Goal: Task Accomplishment & Management: Complete application form

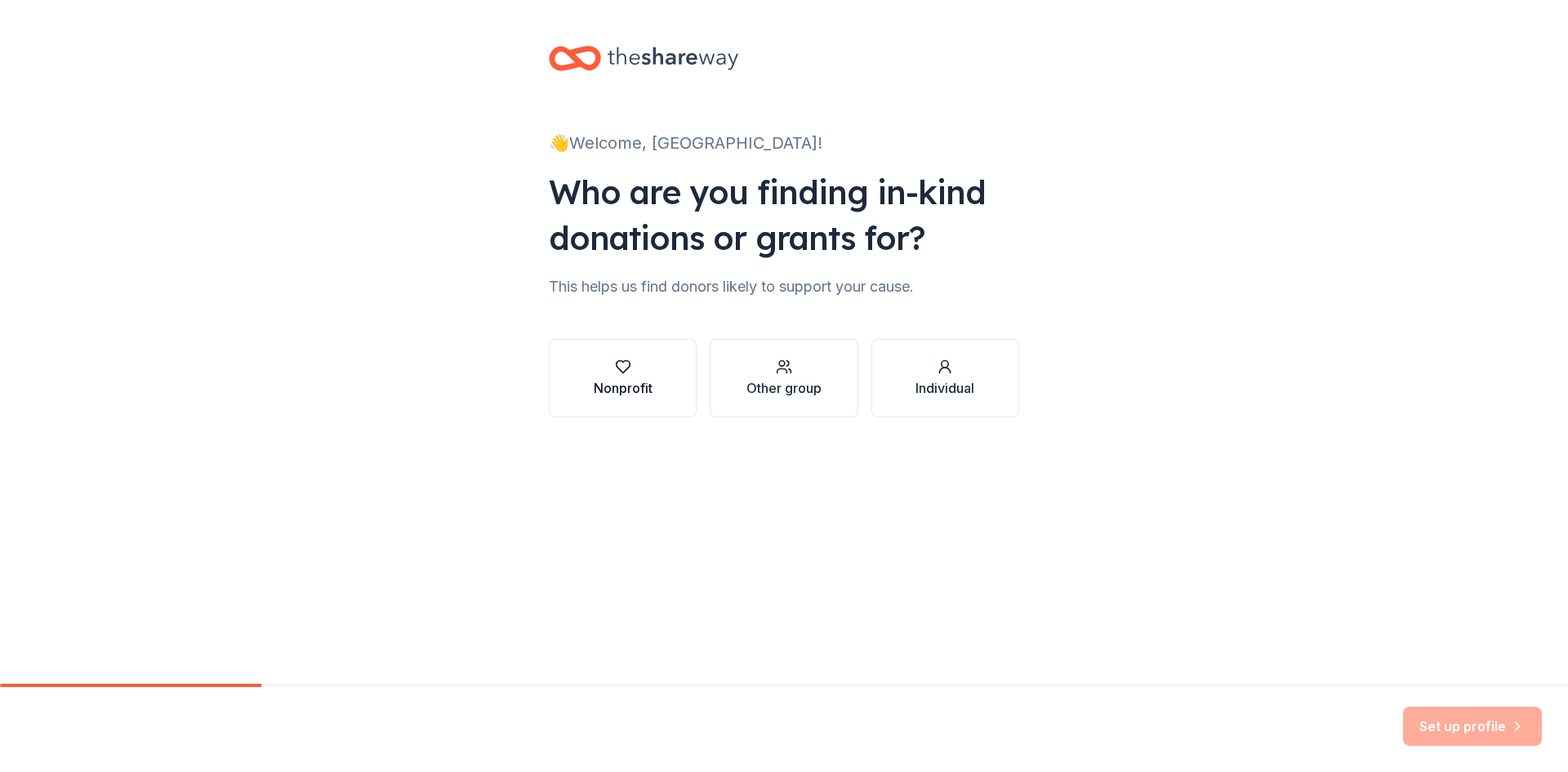
click at [636, 390] on div "Nonprofit" at bounding box center [623, 388] width 58 height 19
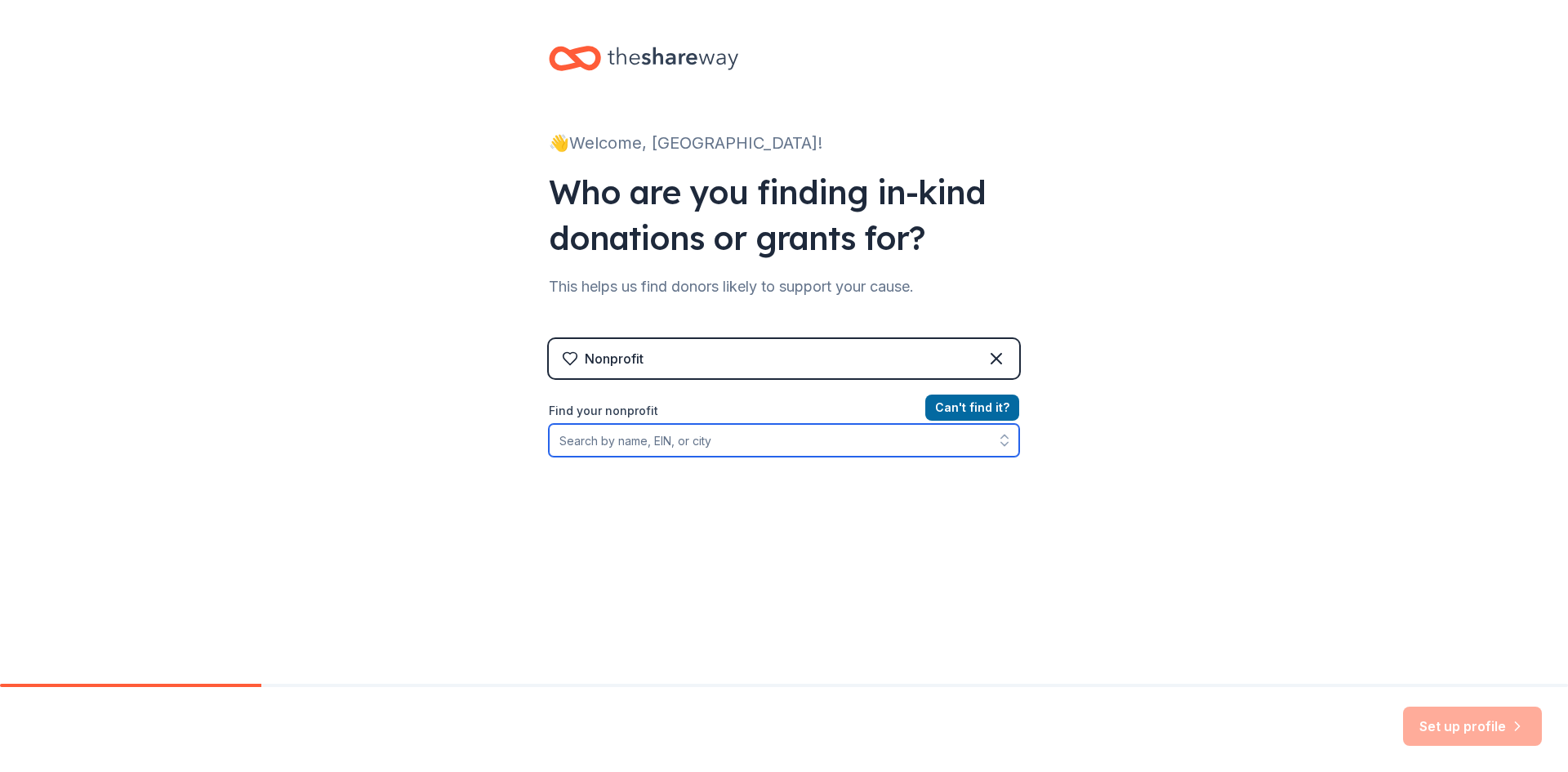
click at [771, 431] on input "Find your nonprofit" at bounding box center [784, 440] width 471 height 33
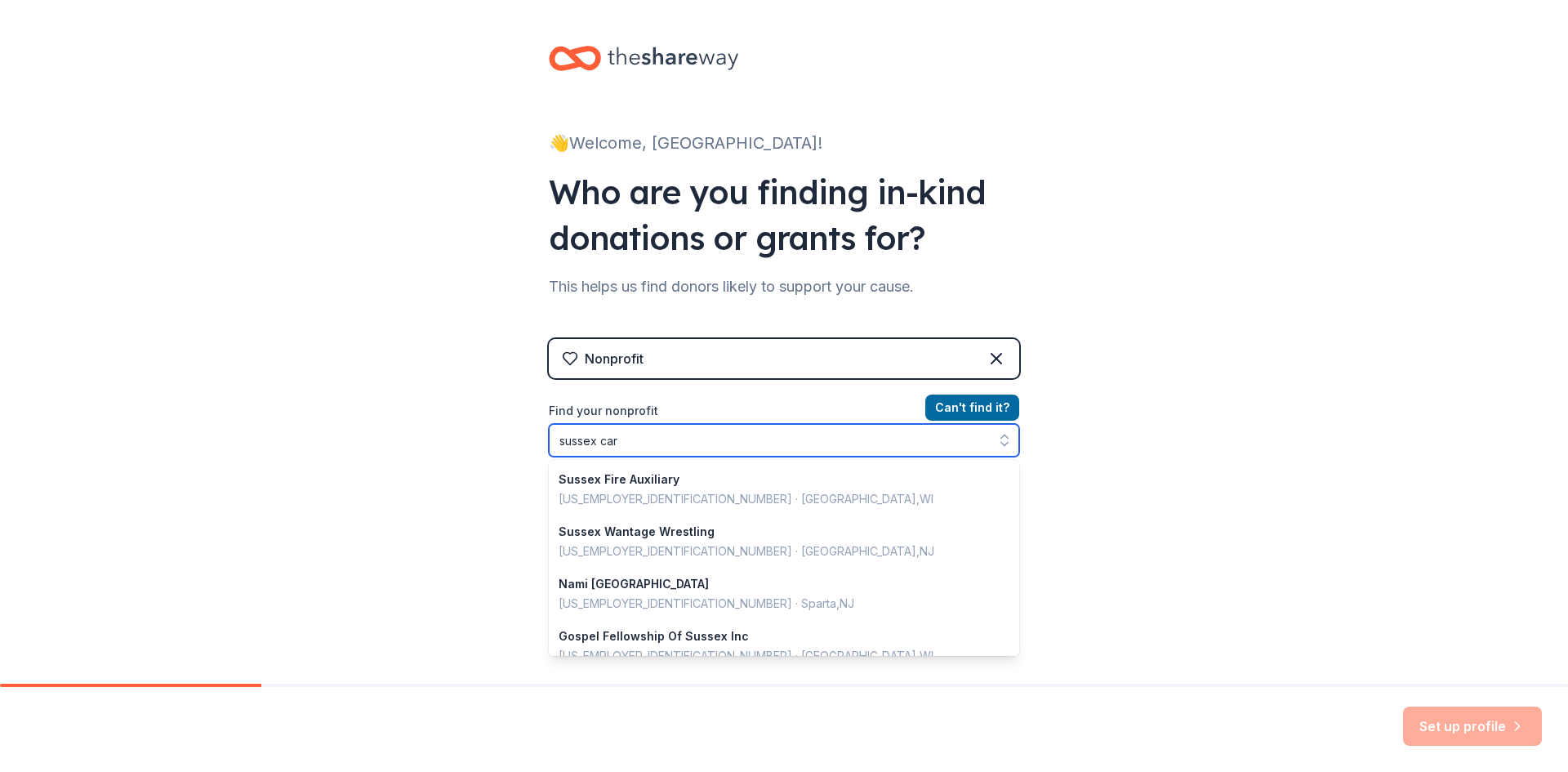
type input "sussex care"
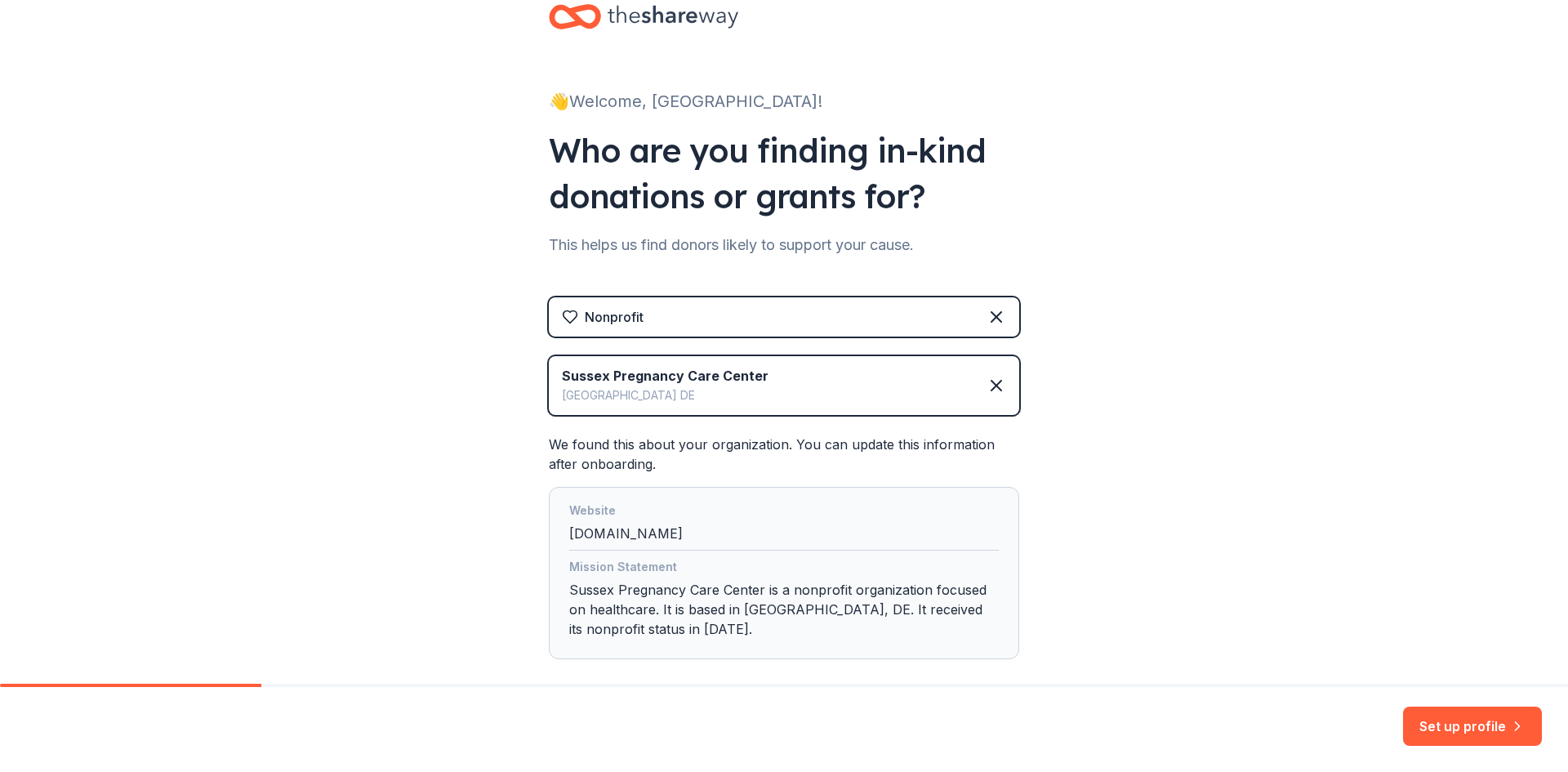
scroll to position [128, 0]
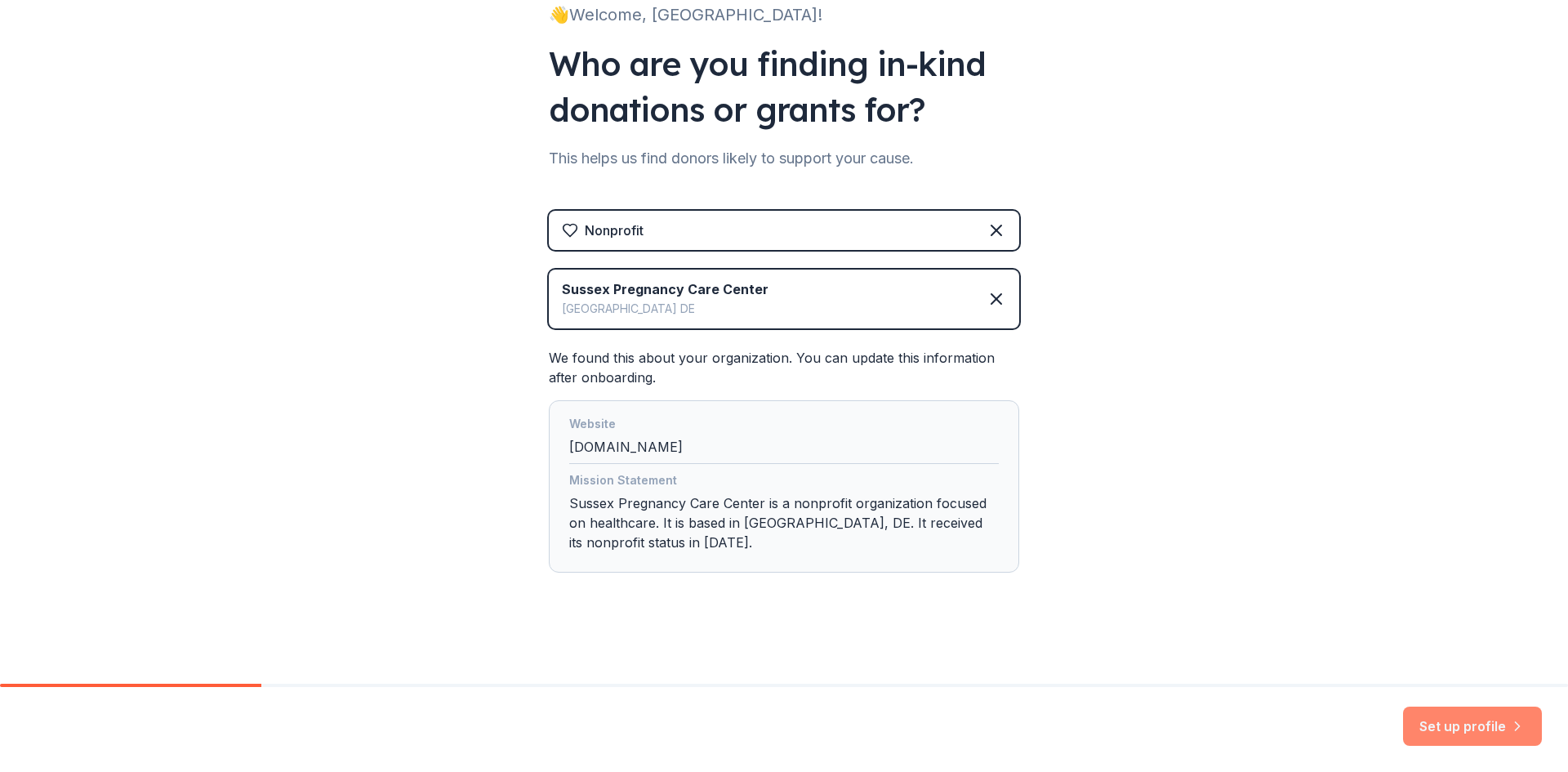
click at [1478, 732] on button "Set up profile" at bounding box center [1472, 726] width 139 height 39
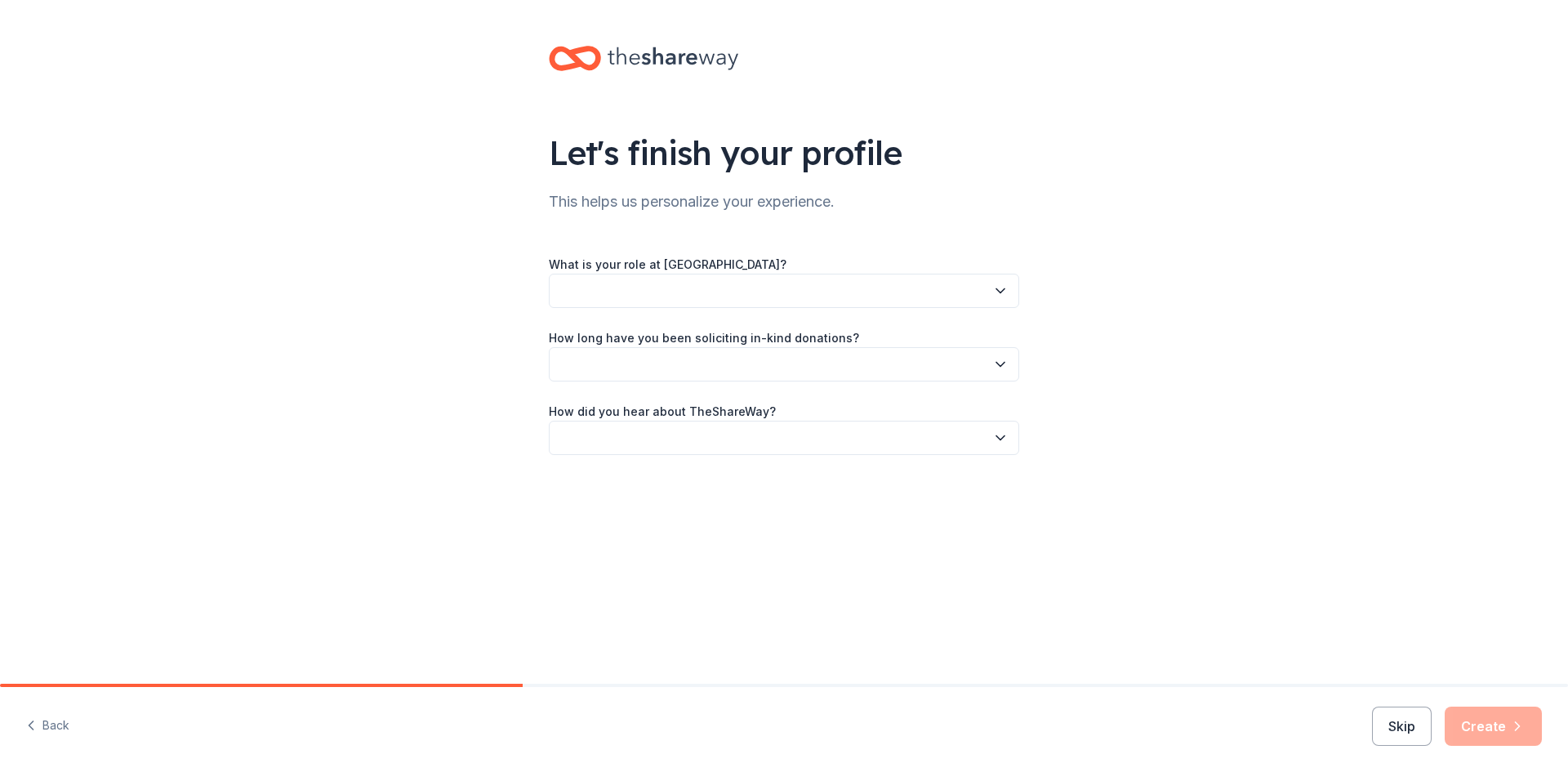
click at [844, 301] on button "button" at bounding box center [784, 290] width 471 height 35
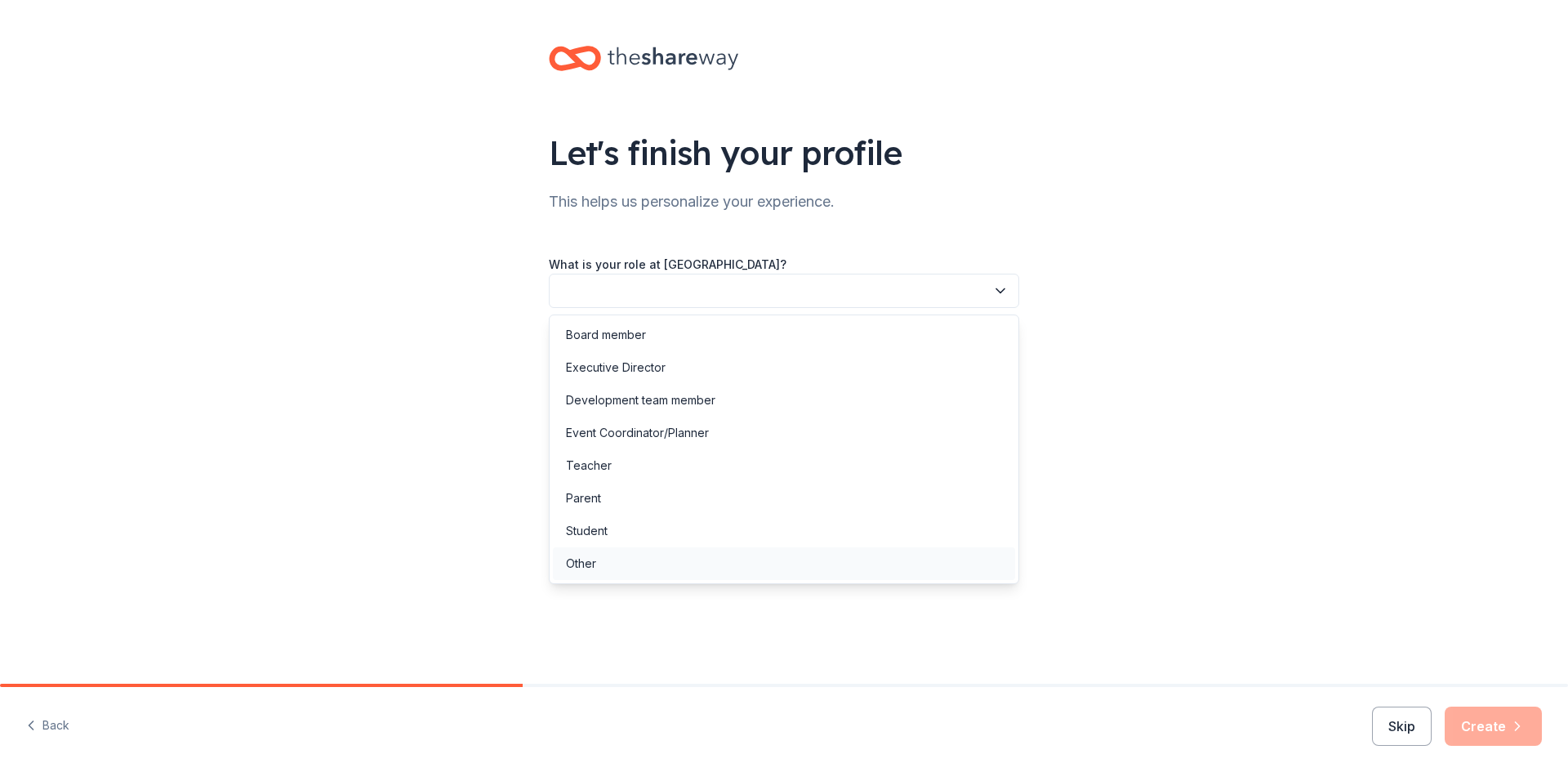
click at [699, 571] on div "Other" at bounding box center [784, 563] width 462 height 33
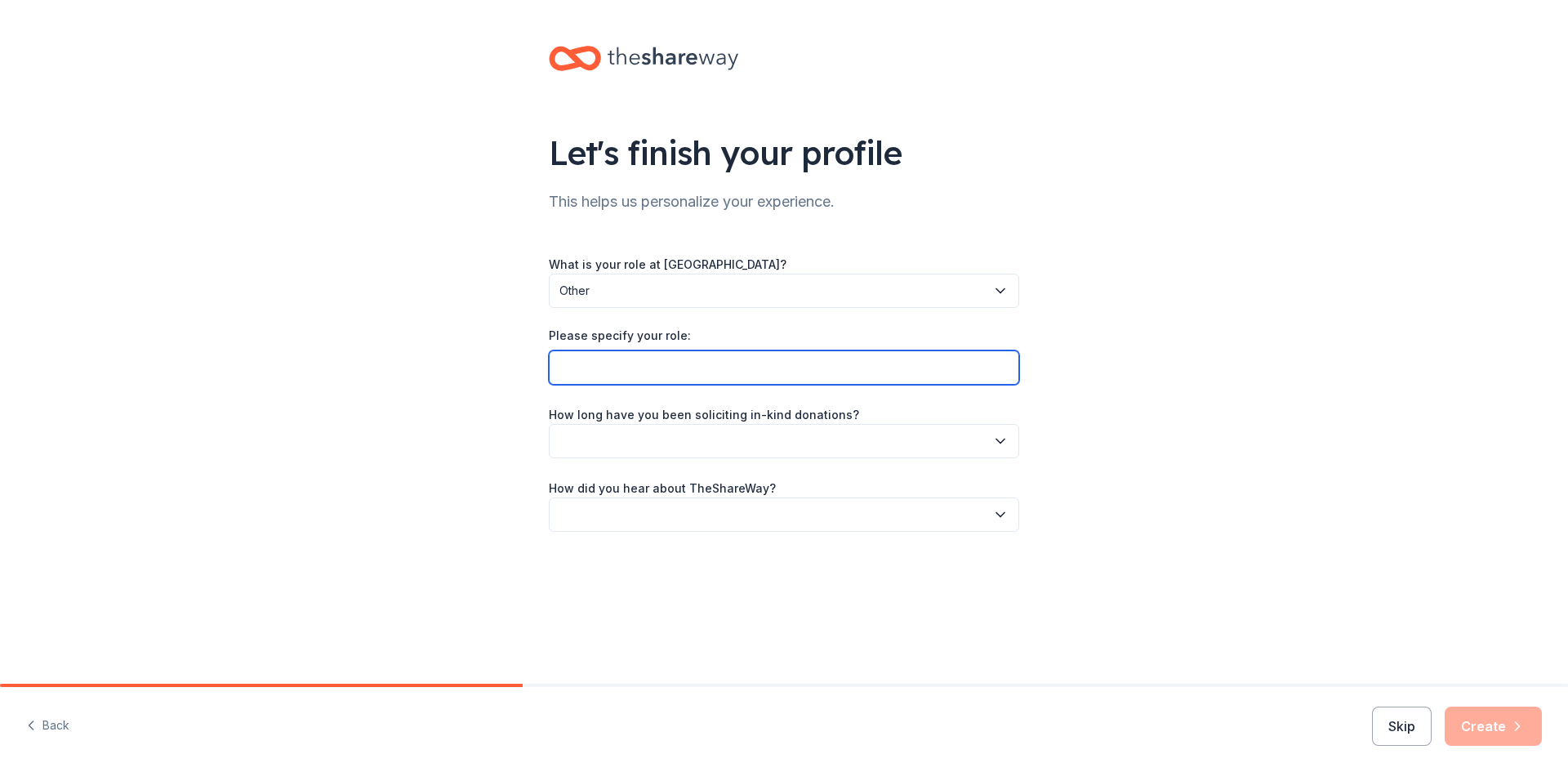
click at [713, 377] on input "Please specify your role:" at bounding box center [784, 367] width 471 height 35
type input "Development Directore"
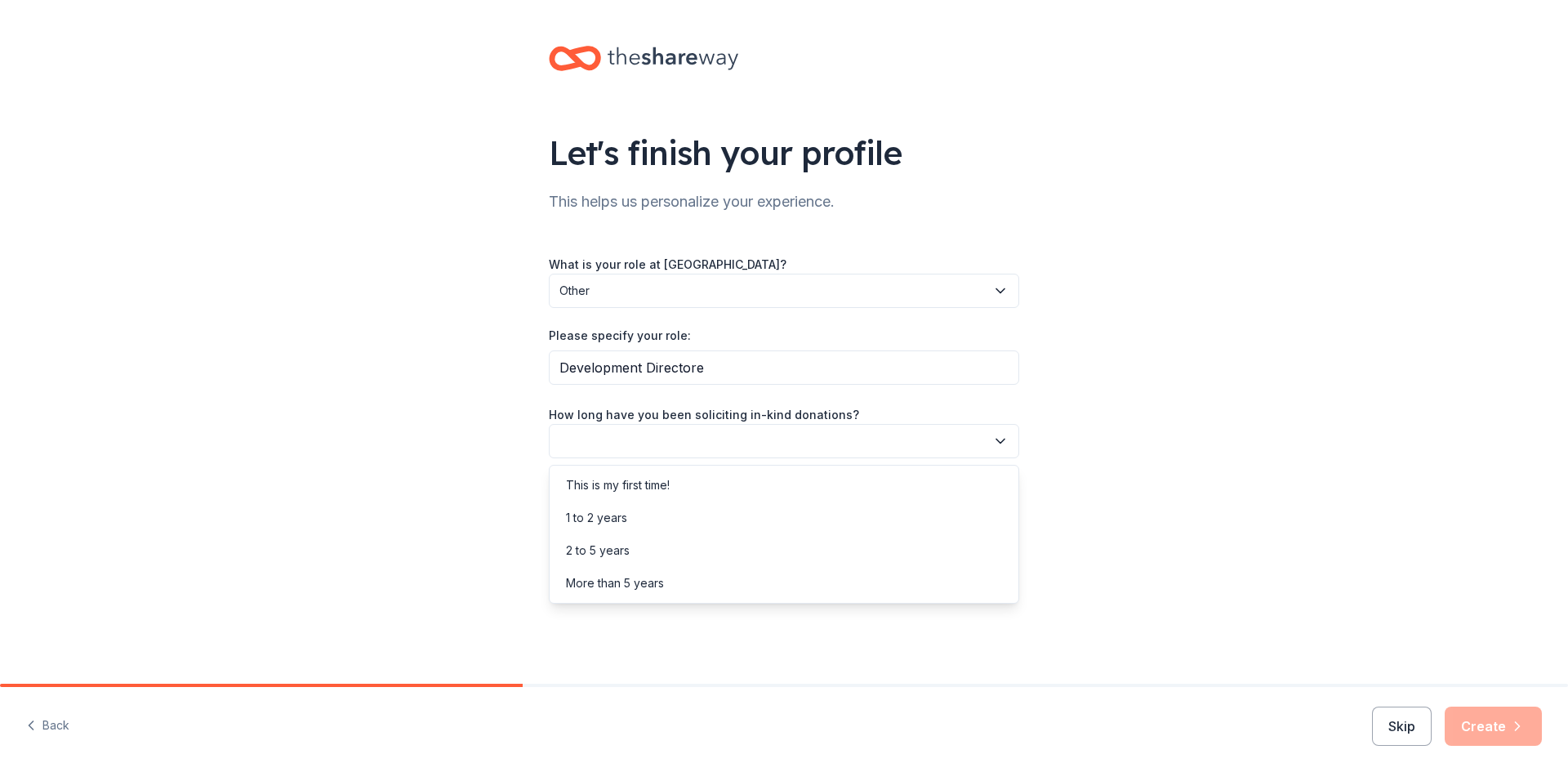
click at [701, 450] on button "button" at bounding box center [784, 441] width 471 height 35
click at [700, 477] on div "This is my first time!" at bounding box center [784, 485] width 462 height 33
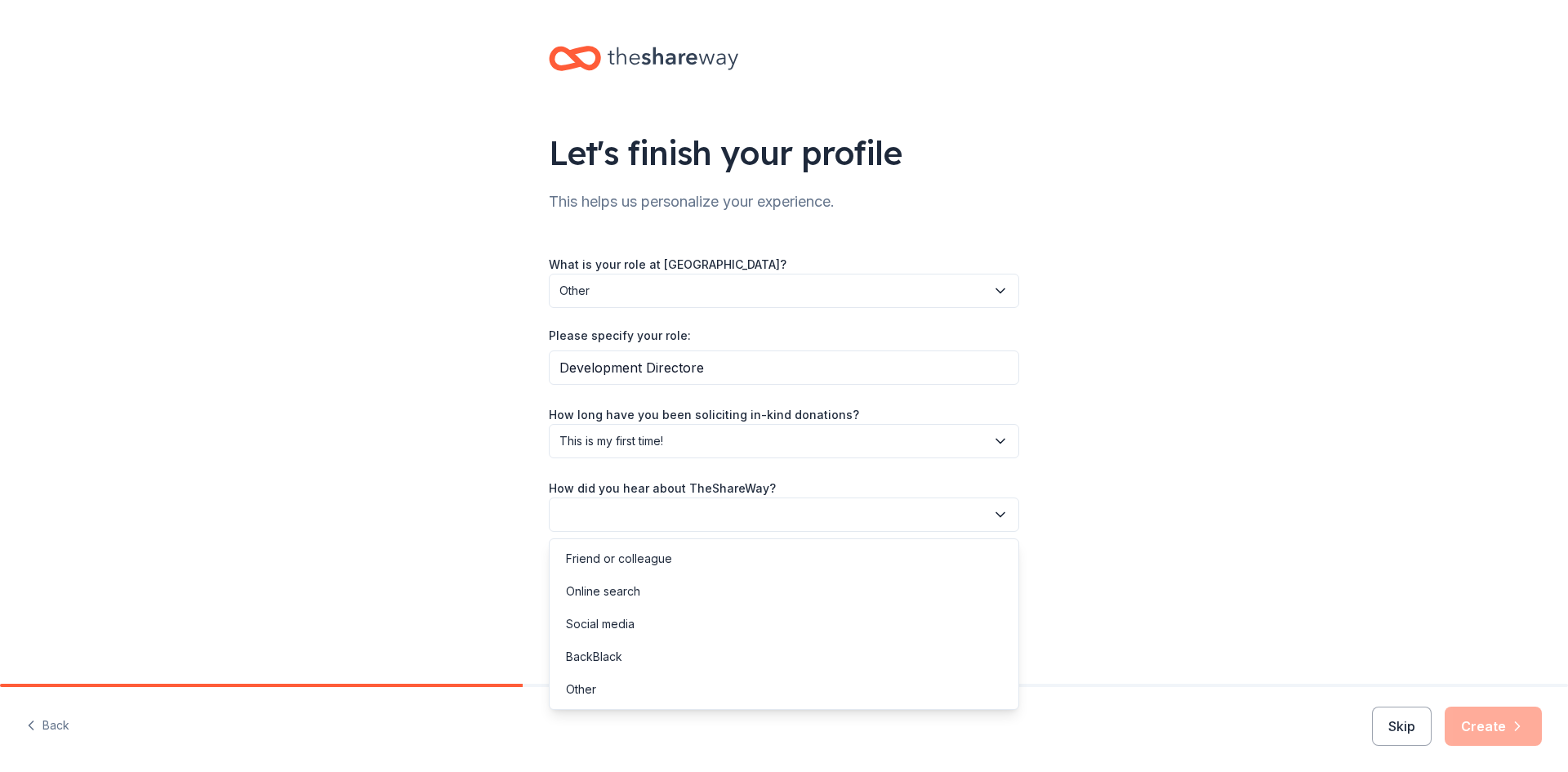
click at [696, 510] on button "button" at bounding box center [784, 514] width 471 height 35
click at [633, 679] on div "Other" at bounding box center [784, 690] width 462 height 33
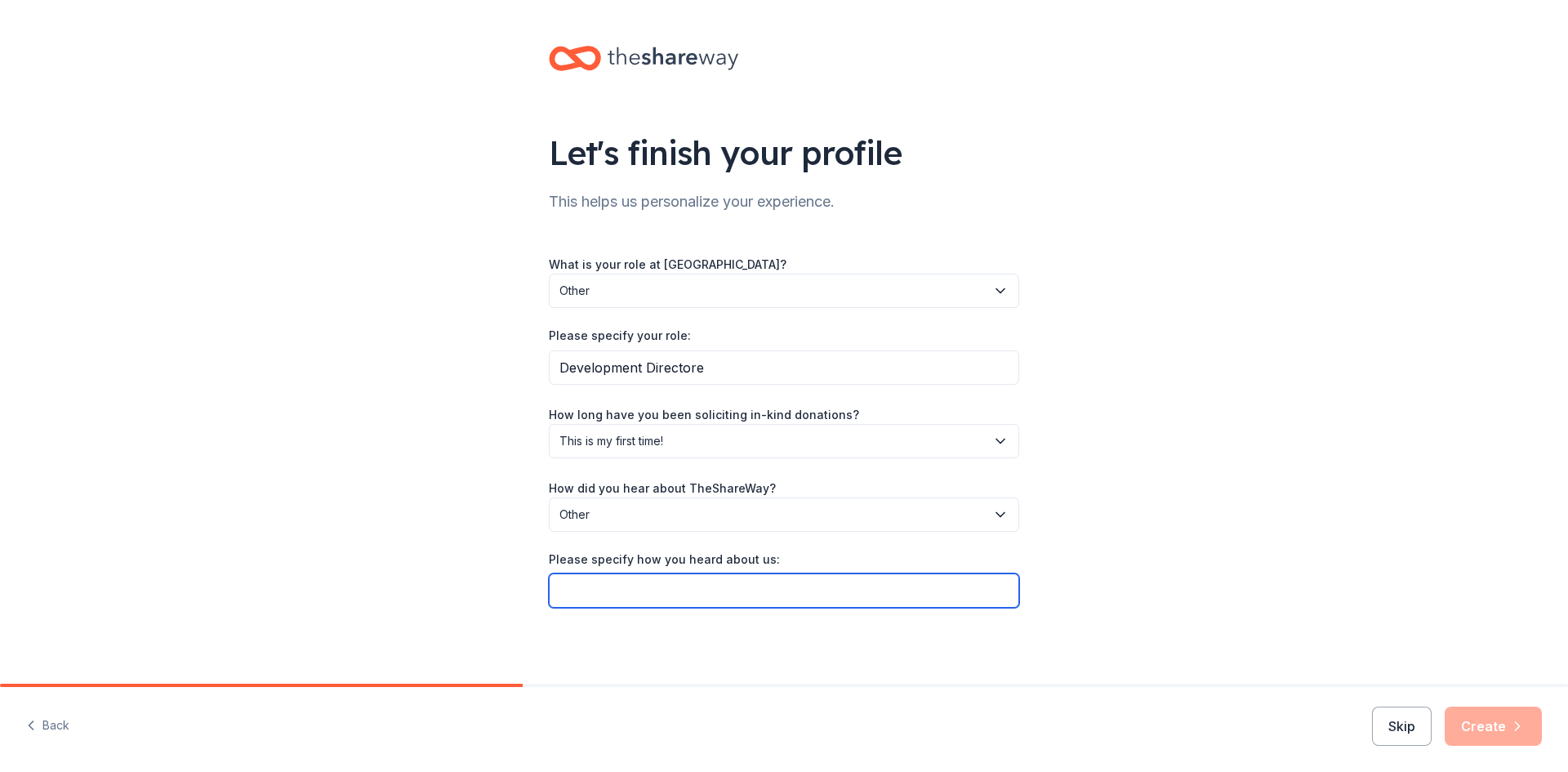
click at [666, 590] on input "Please specify how you heard about us:" at bounding box center [784, 591] width 471 height 35
type input "coworker"
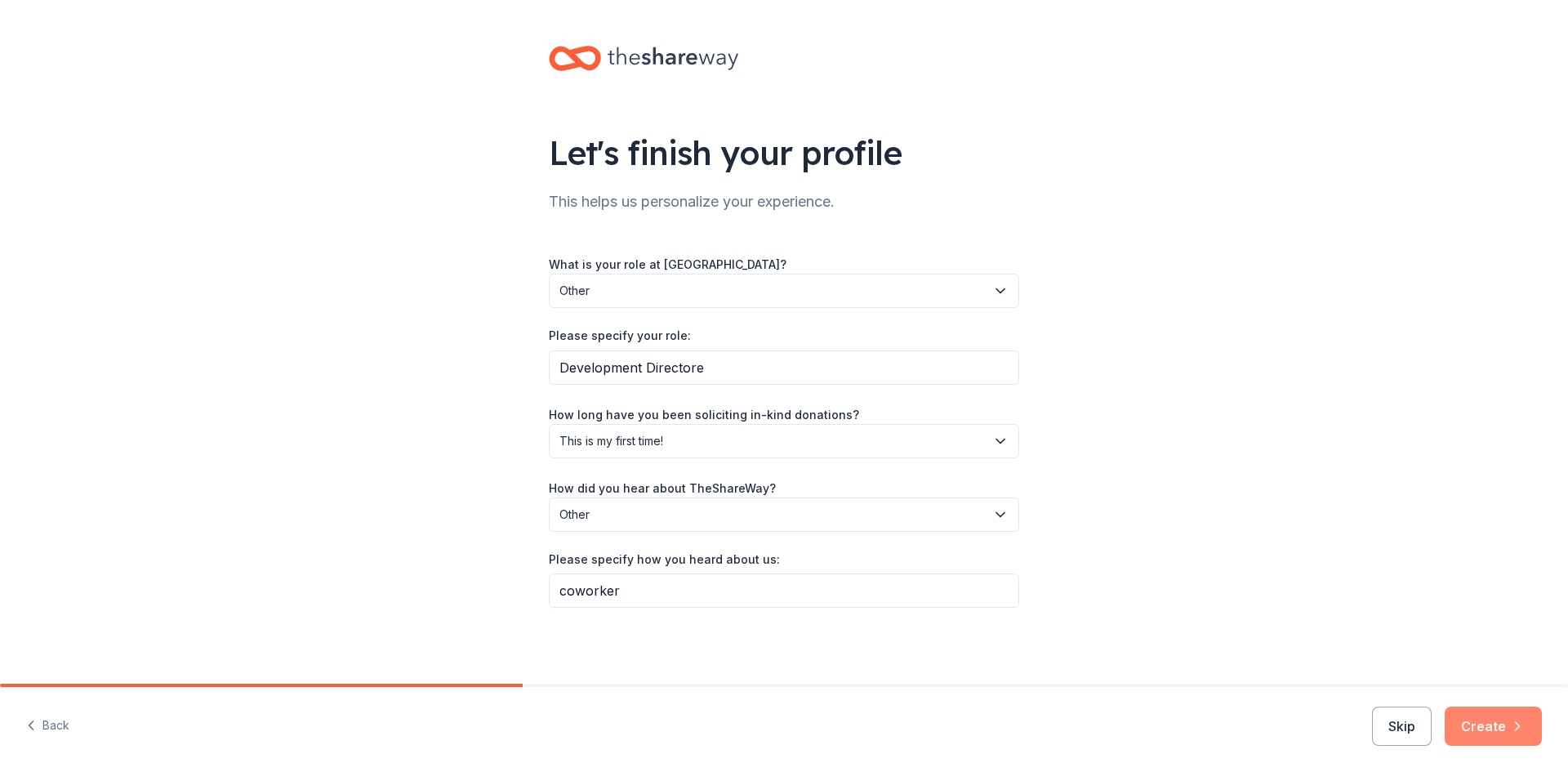
click at [1466, 723] on button "Create" at bounding box center [1494, 726] width 97 height 39
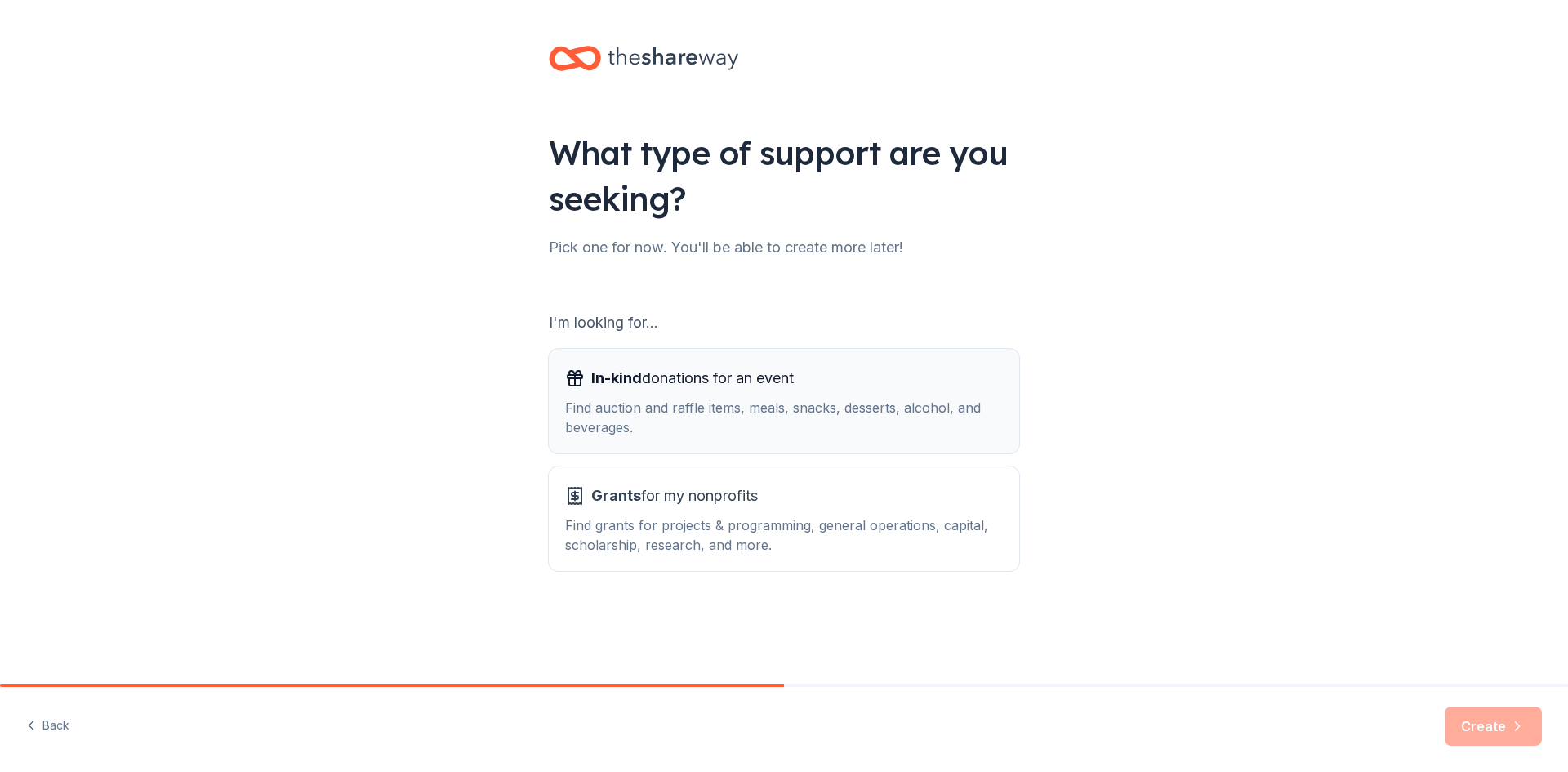
click at [674, 385] on span "In-kind donations for an event" at bounding box center [692, 379] width 203 height 27
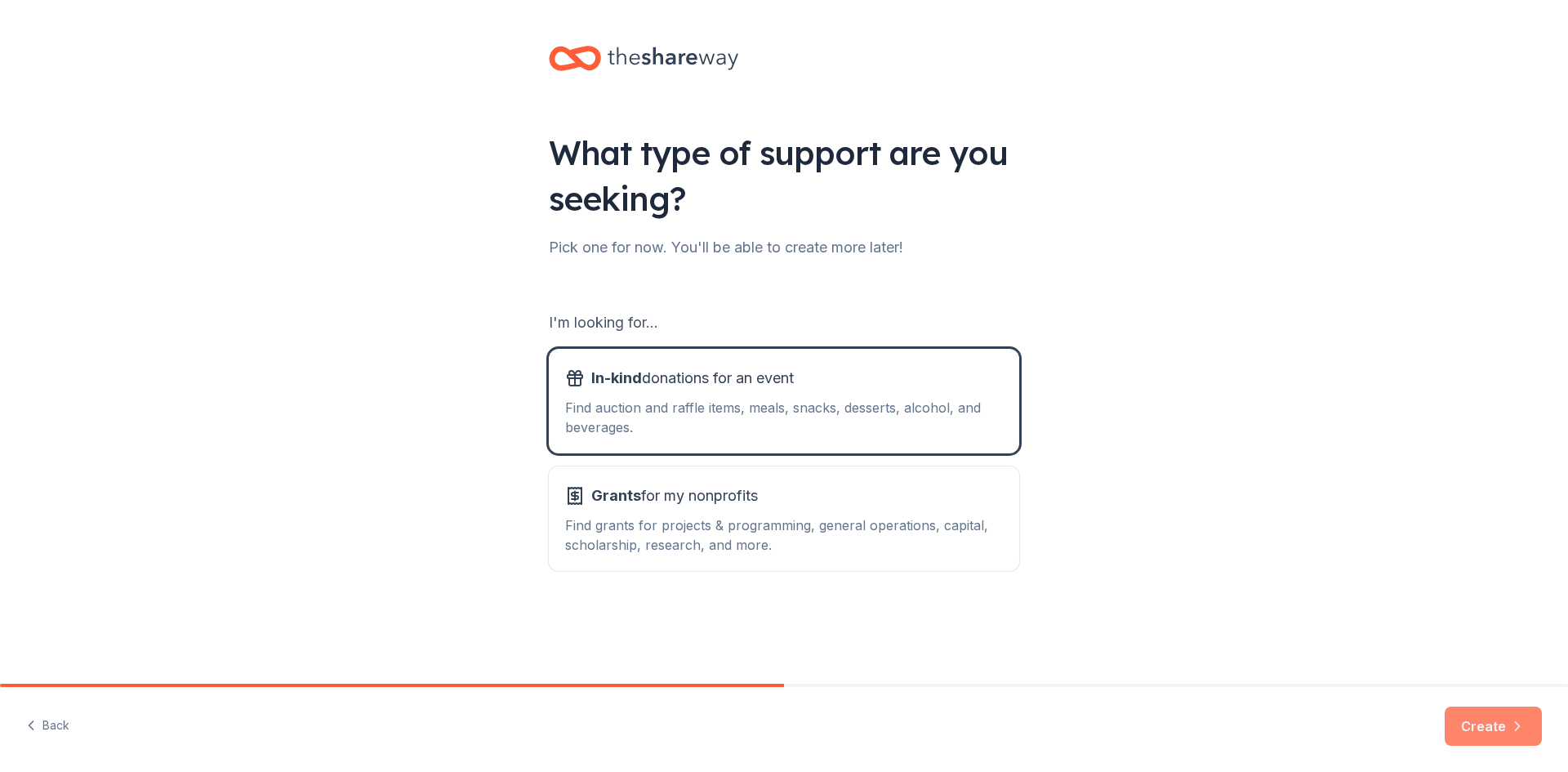
click at [1525, 730] on icon "button" at bounding box center [1518, 726] width 16 height 16
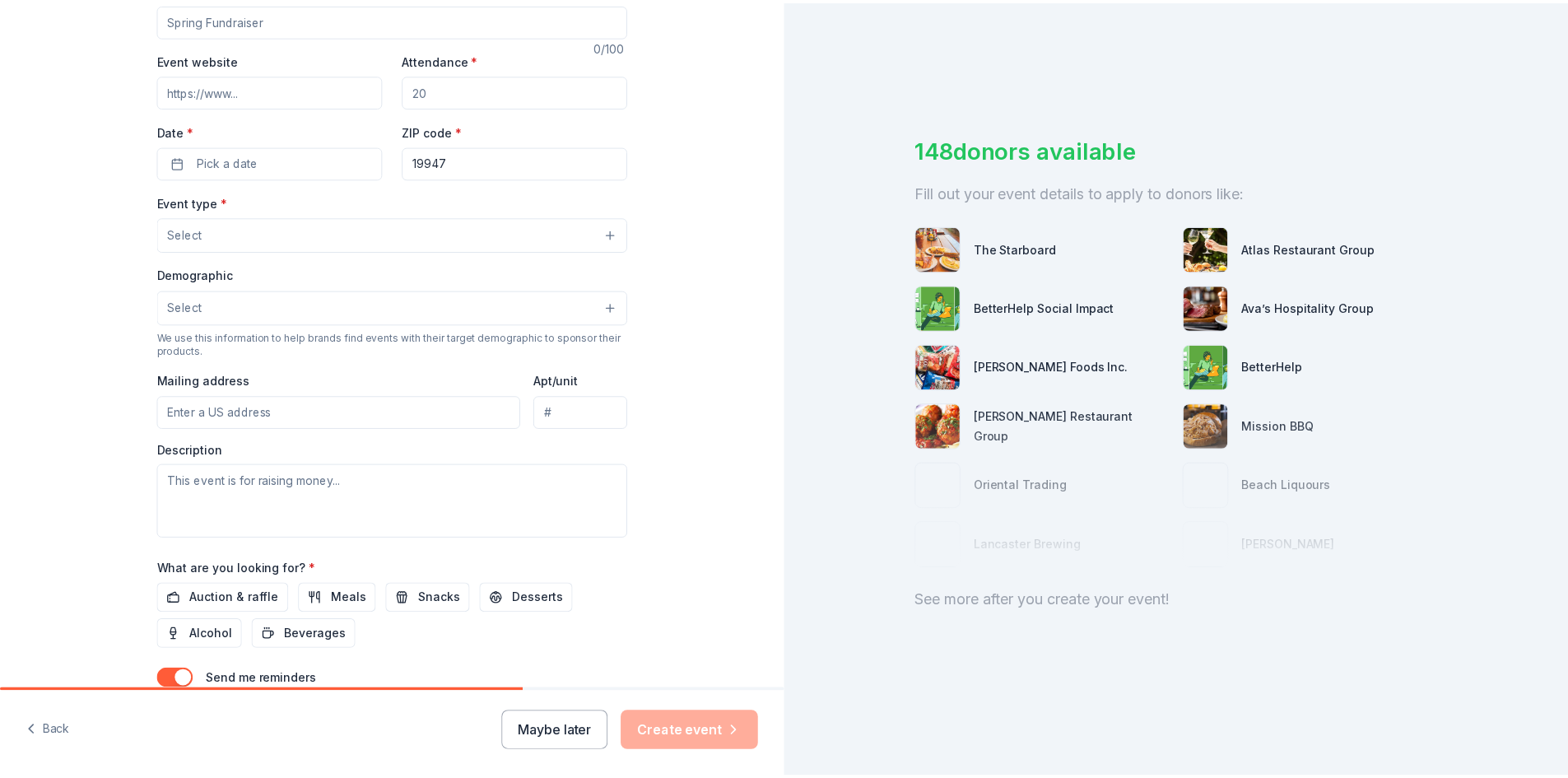
scroll to position [57, 0]
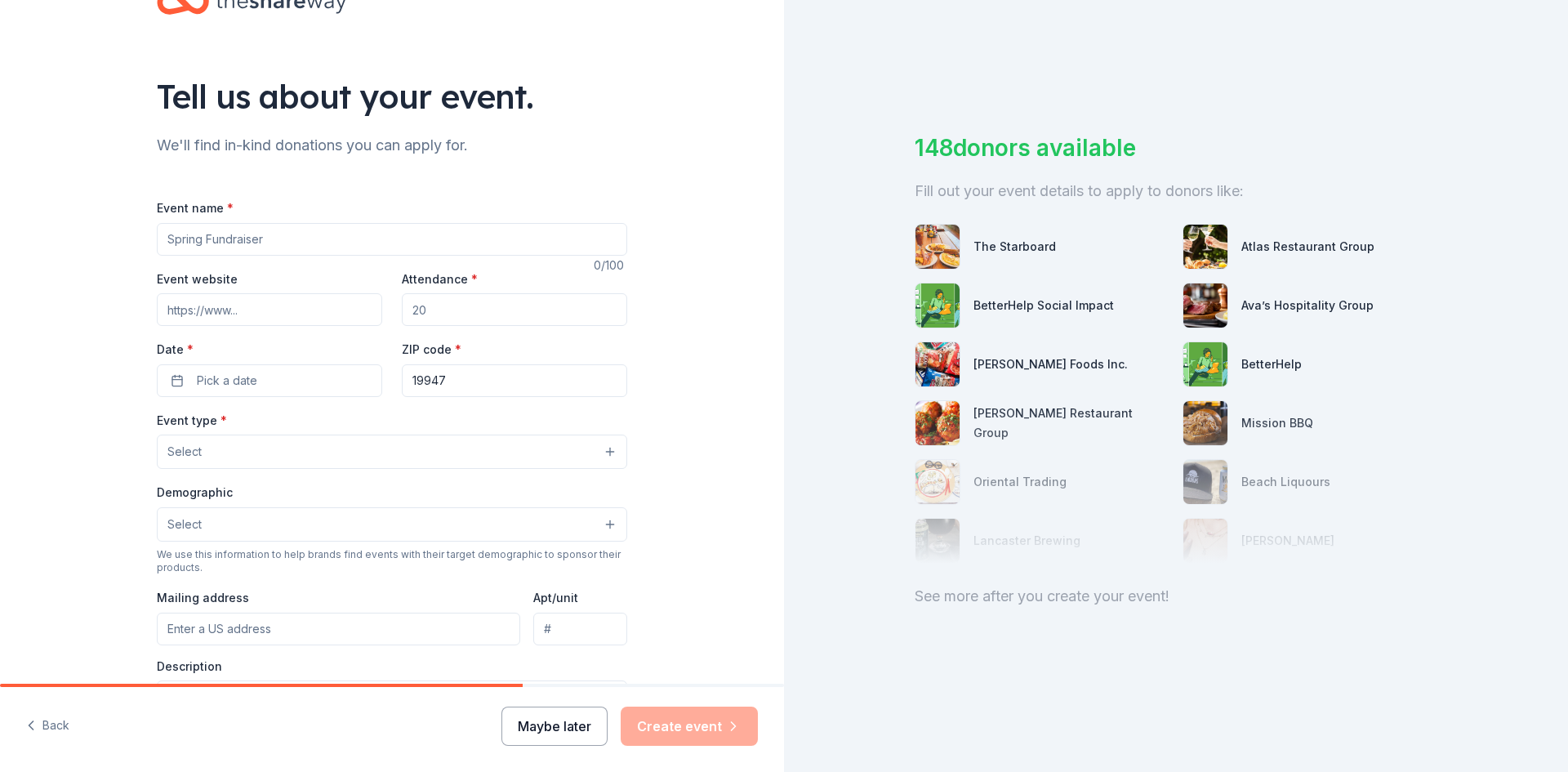
click at [584, 722] on button "Maybe later" at bounding box center [555, 726] width 106 height 39
click at [600, 724] on button "Maybe later" at bounding box center [555, 726] width 106 height 39
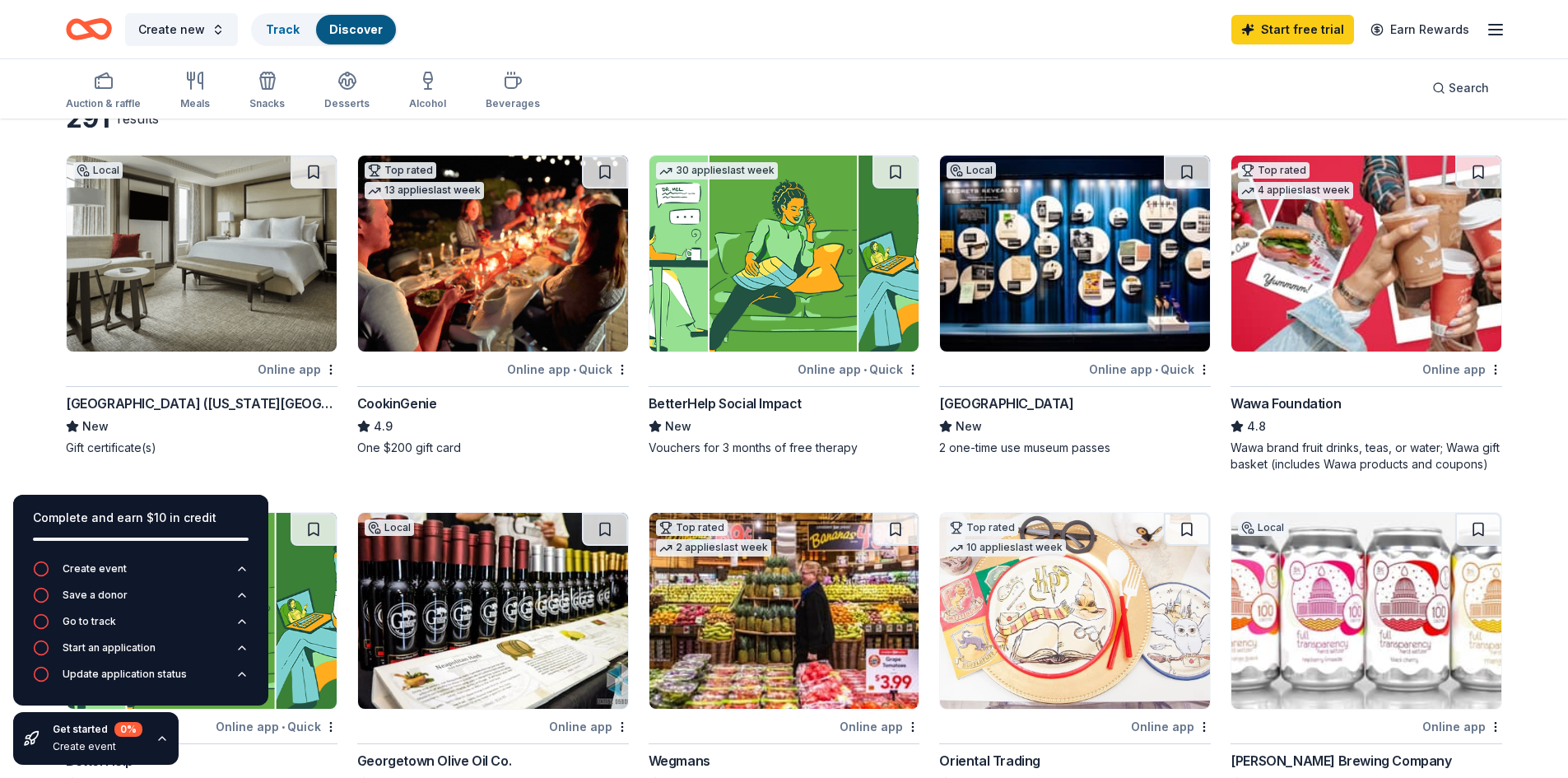
scroll to position [103, 0]
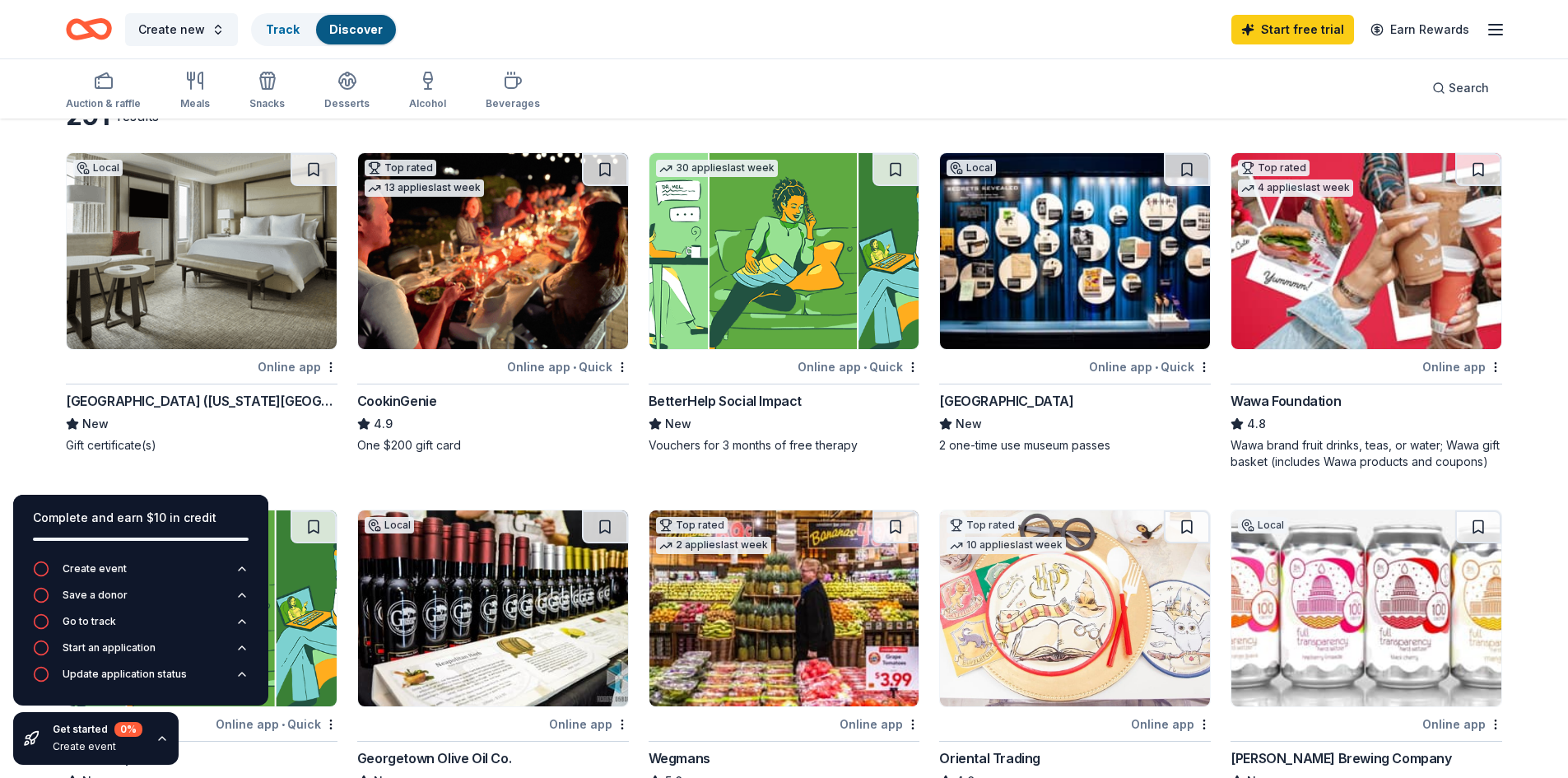
click at [1337, 324] on img at bounding box center [1366, 252] width 270 height 196
